Goal: Communication & Community: Answer question/provide support

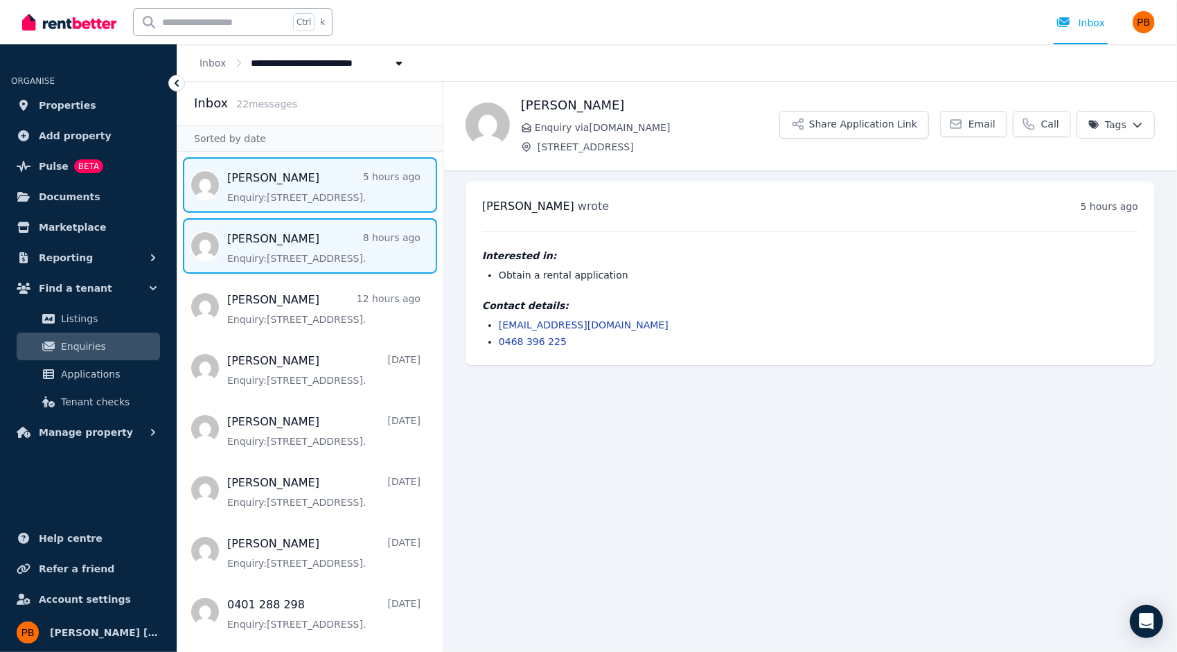
click at [285, 259] on span "Message list" at bounding box center [309, 245] width 265 height 55
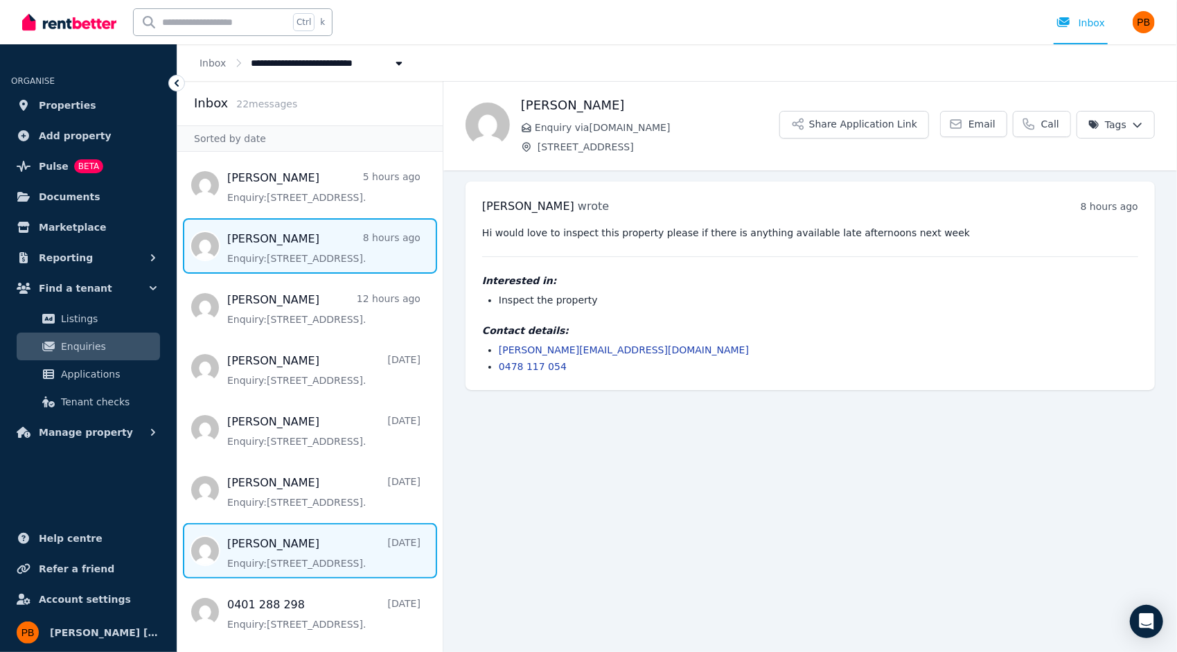
click at [287, 558] on span "Message list" at bounding box center [309, 550] width 265 height 55
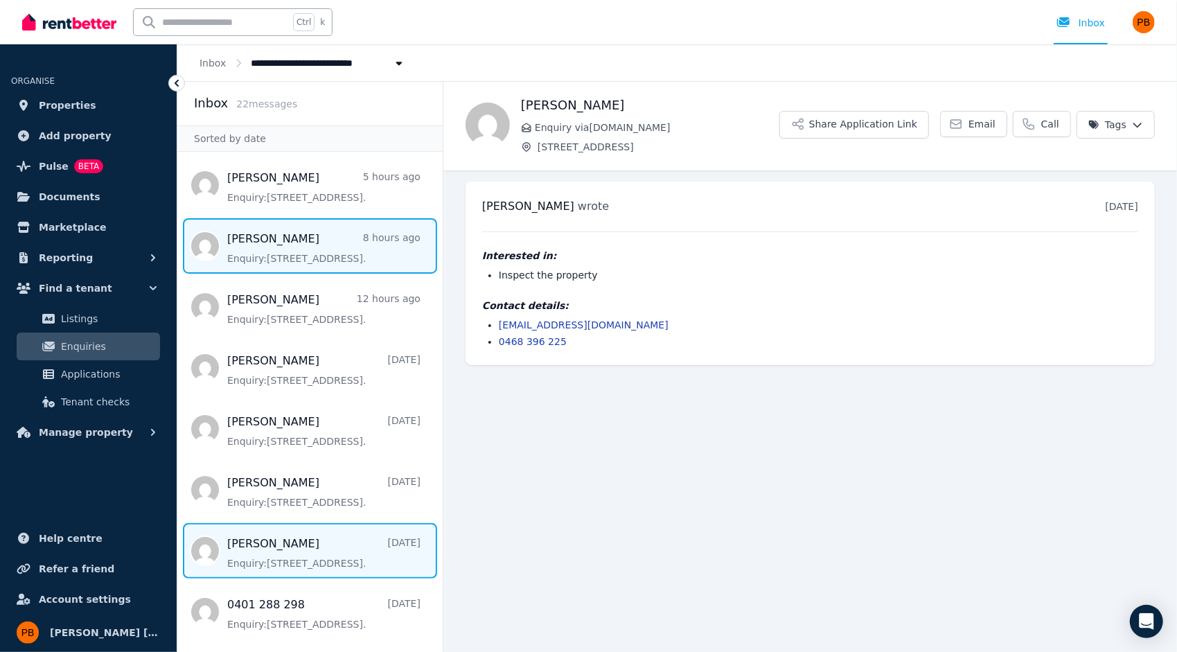
click at [333, 258] on span "Message list" at bounding box center [309, 245] width 265 height 55
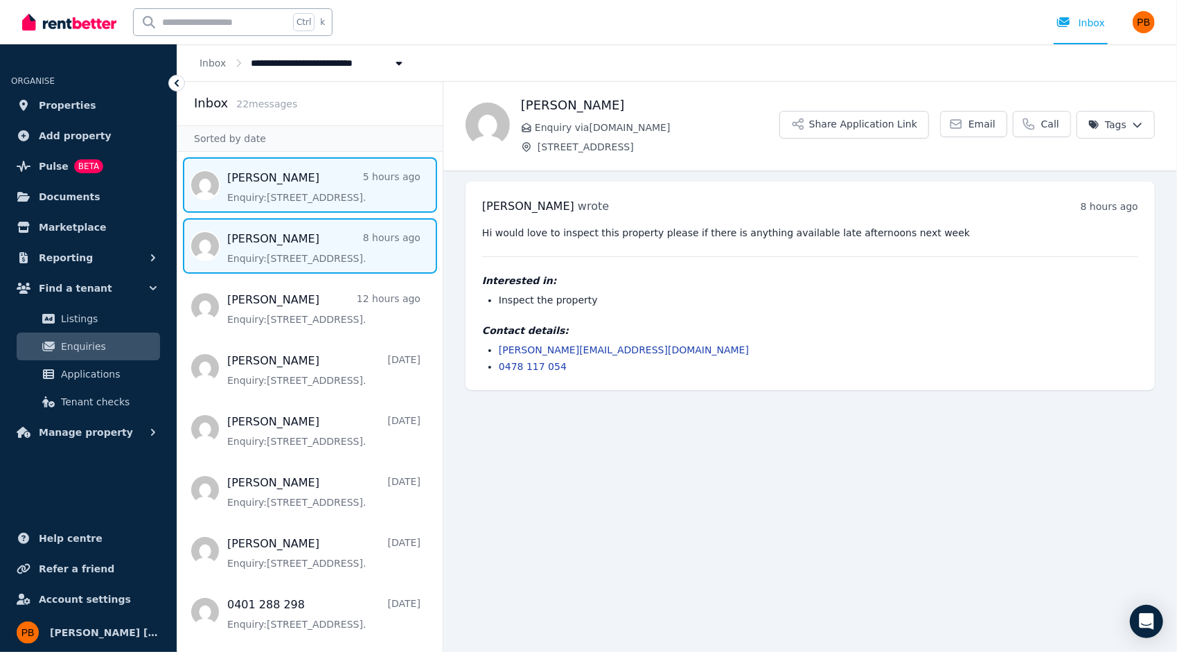
click at [328, 196] on span "Message list" at bounding box center [309, 184] width 265 height 55
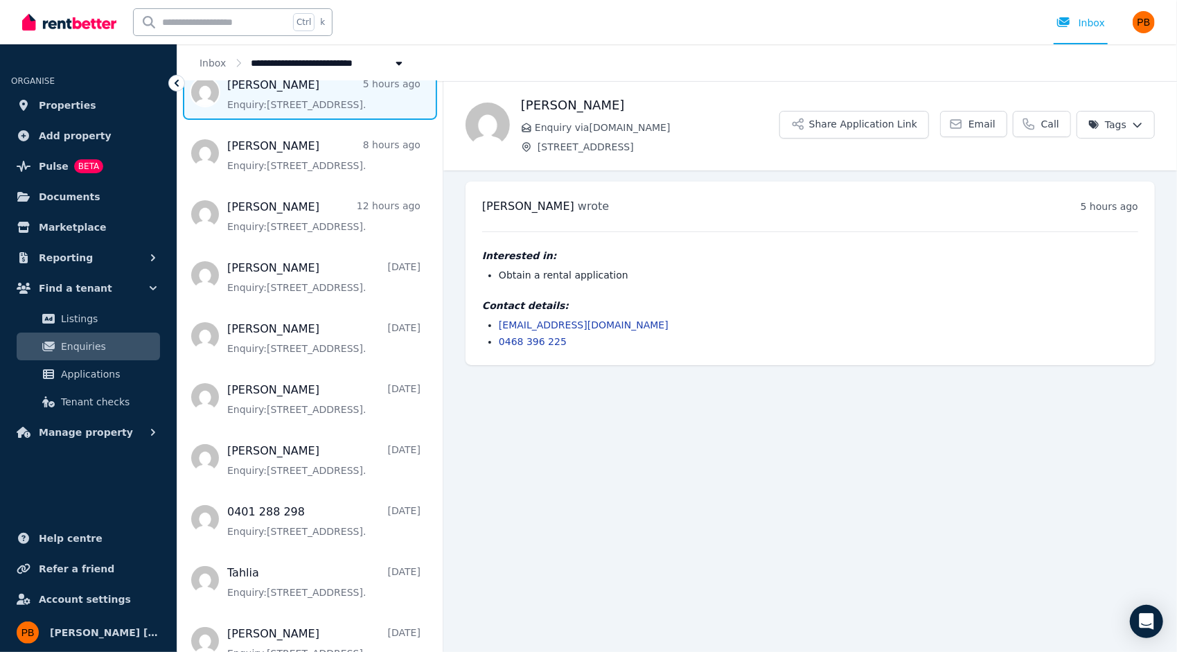
scroll to position [94, 0]
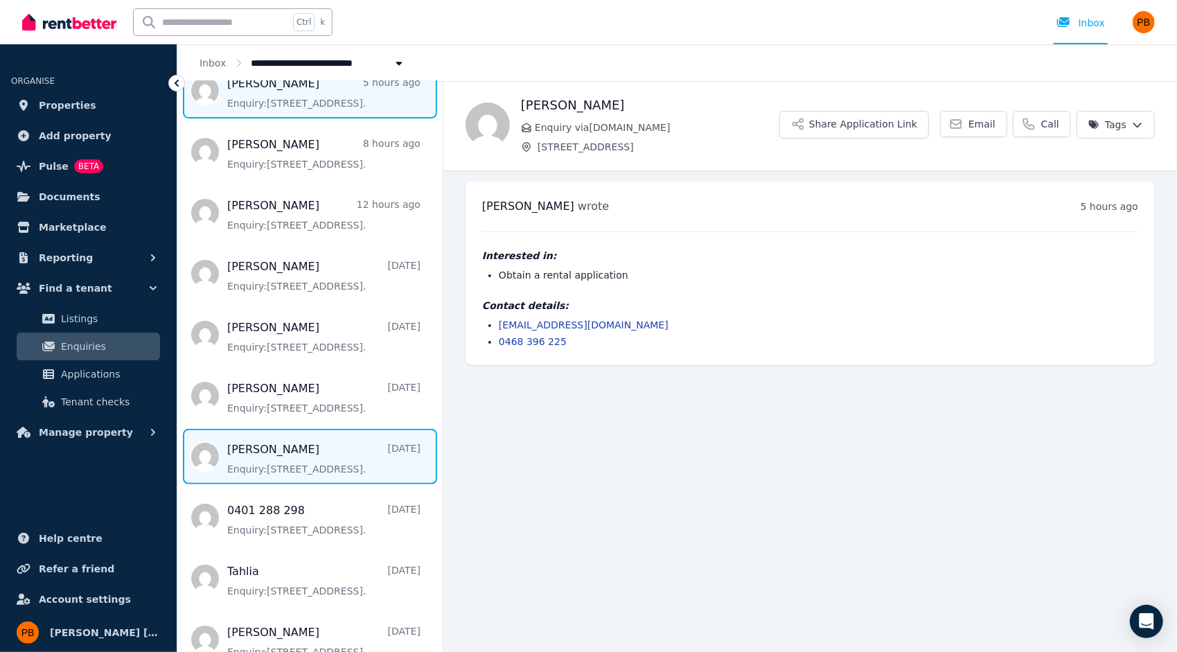
click at [287, 457] on span "Message list" at bounding box center [309, 456] width 265 height 55
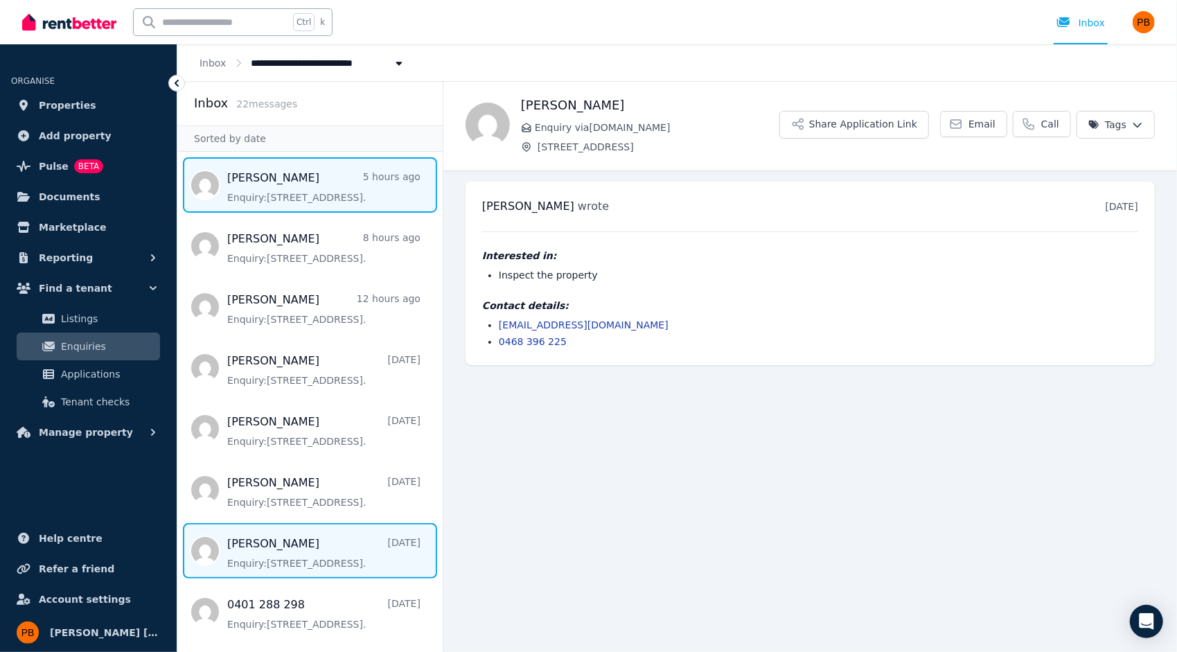
click at [294, 180] on span "Message list" at bounding box center [309, 184] width 265 height 55
